Goal: Task Accomplishment & Management: Use online tool/utility

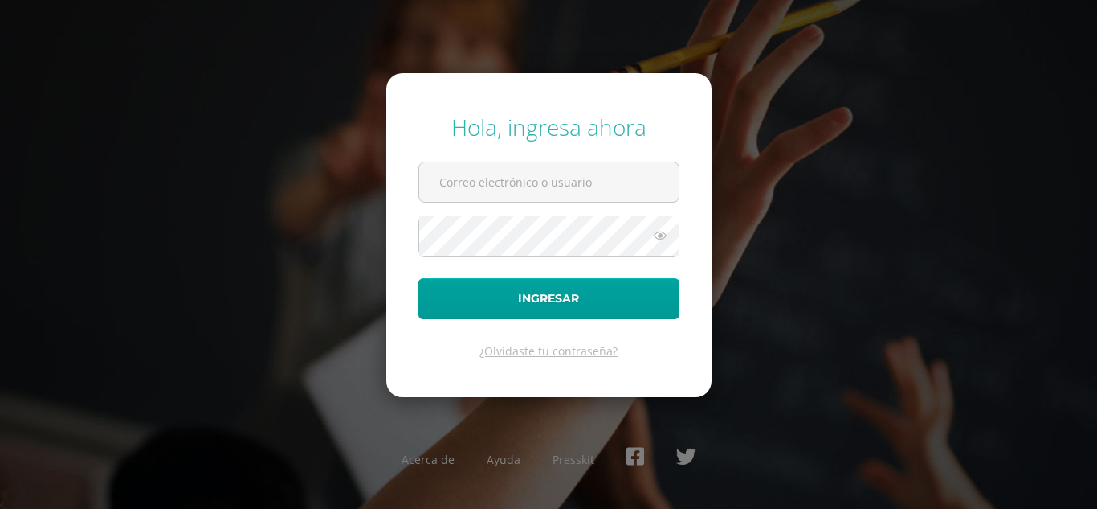
click at [497, 210] on form "Hola, ingresa ahora Ingresar ¿Olvidaste tu contraseña?" at bounding box center [548, 234] width 325 height 323
click at [466, 182] on input "text" at bounding box center [549, 181] width 260 height 39
type input "pedroreyescep@gmail.com"
click at [419, 278] on button "Ingresar" at bounding box center [549, 298] width 261 height 41
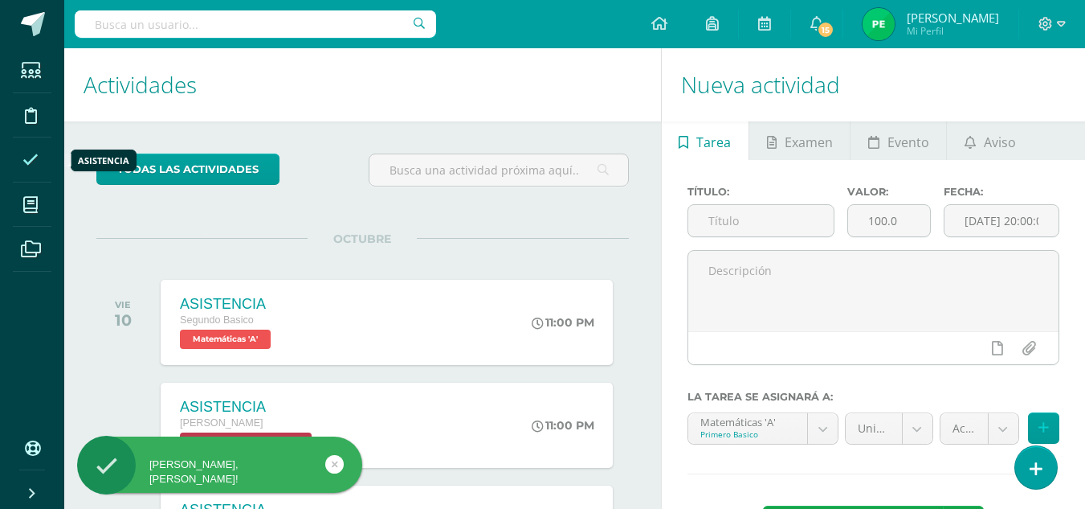
click at [35, 159] on icon at bounding box center [30, 160] width 16 height 16
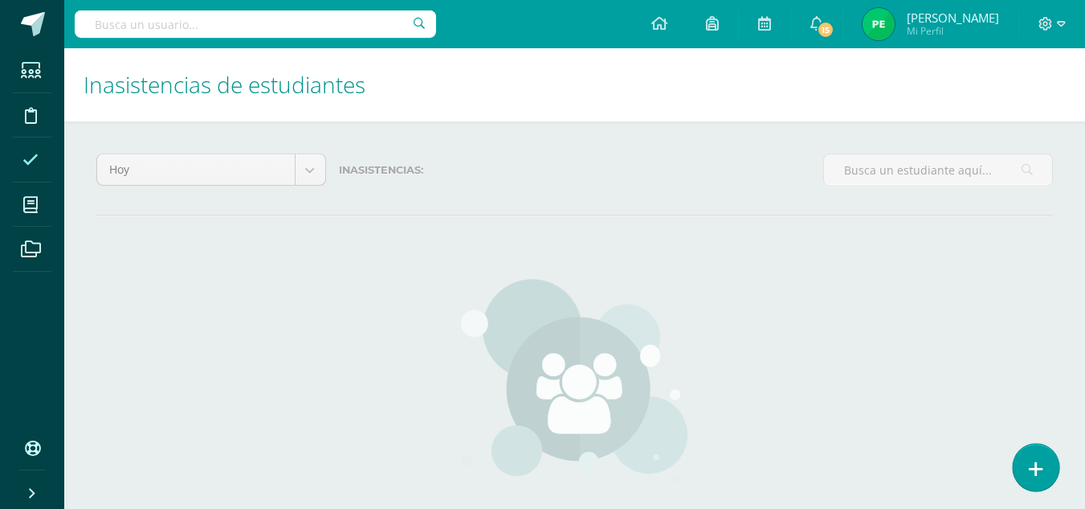
click at [1049, 468] on link at bounding box center [1036, 466] width 46 height 47
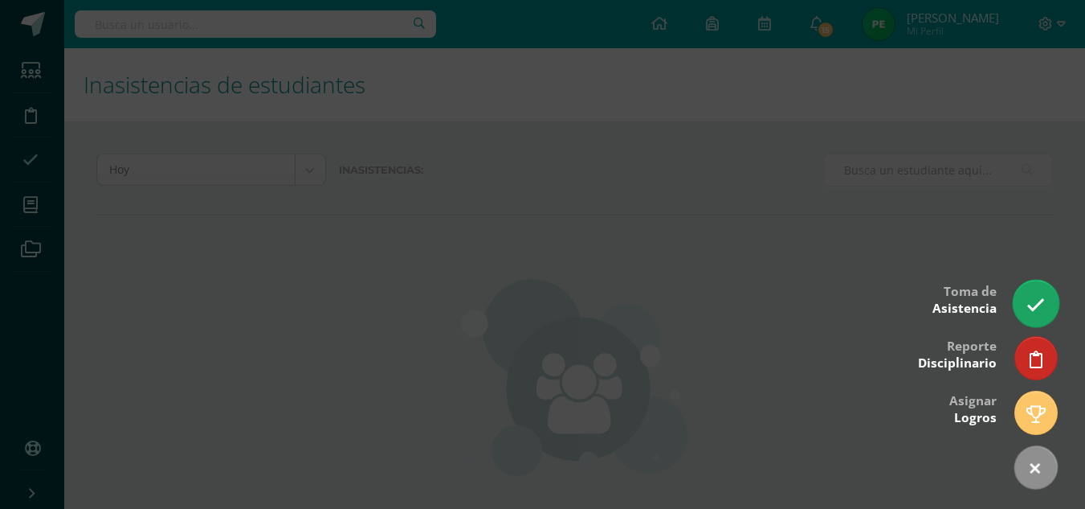
click at [1045, 294] on link at bounding box center [1036, 303] width 46 height 47
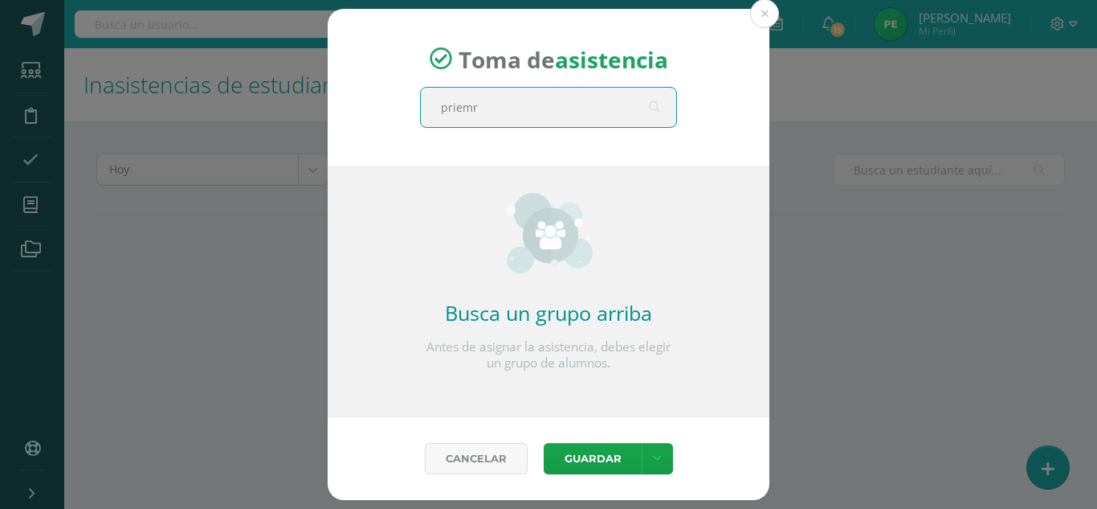
type input "priem"
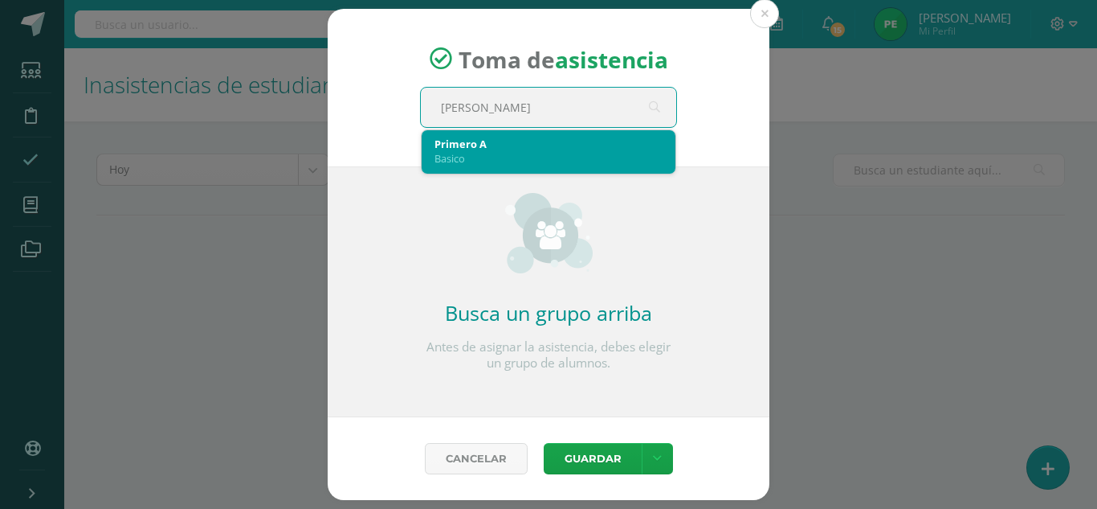
click at [537, 157] on div "Basico" at bounding box center [549, 158] width 228 height 14
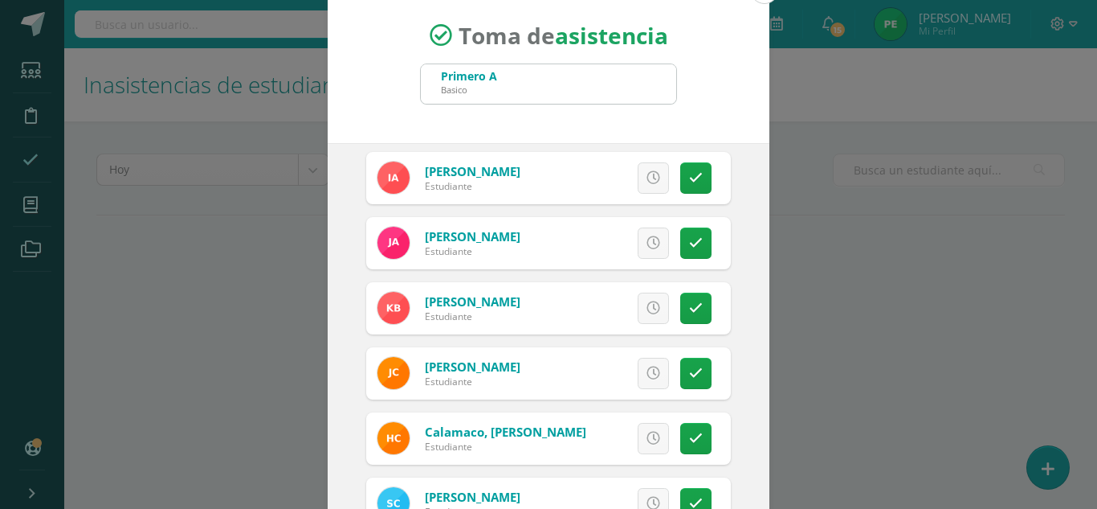
scroll to position [112, 0]
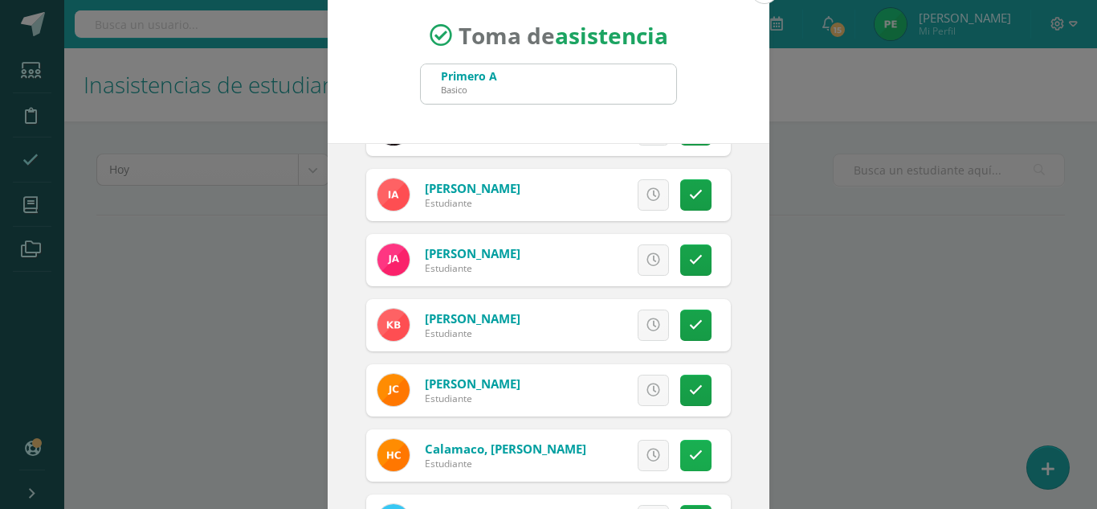
click at [690, 455] on link at bounding box center [696, 454] width 31 height 31
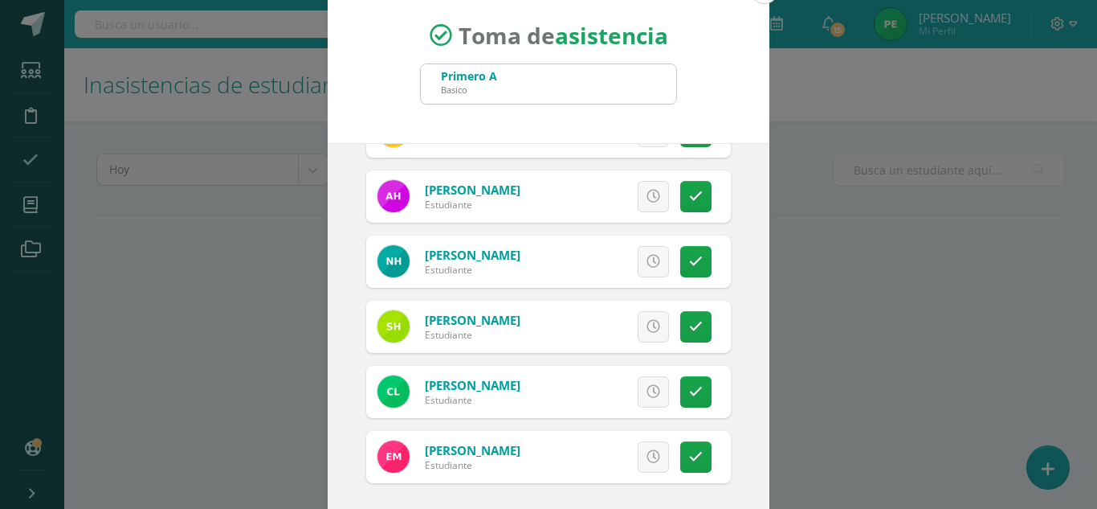
scroll to position [99, 0]
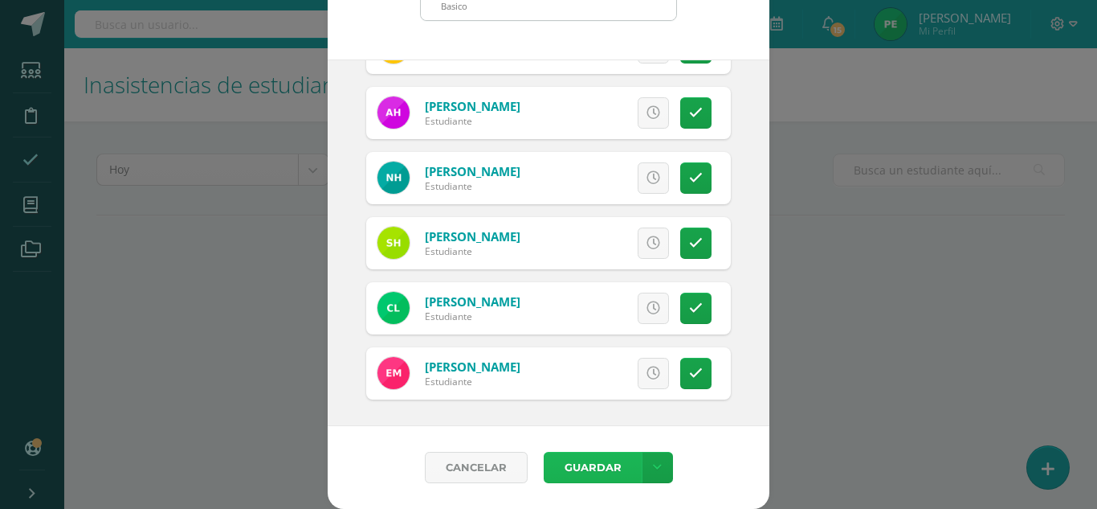
click at [566, 458] on button "Guardar" at bounding box center [593, 467] width 98 height 31
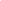
click at [0, 0] on html at bounding box center [0, 0] width 0 height 0
